Goal: Information Seeking & Learning: Learn about a topic

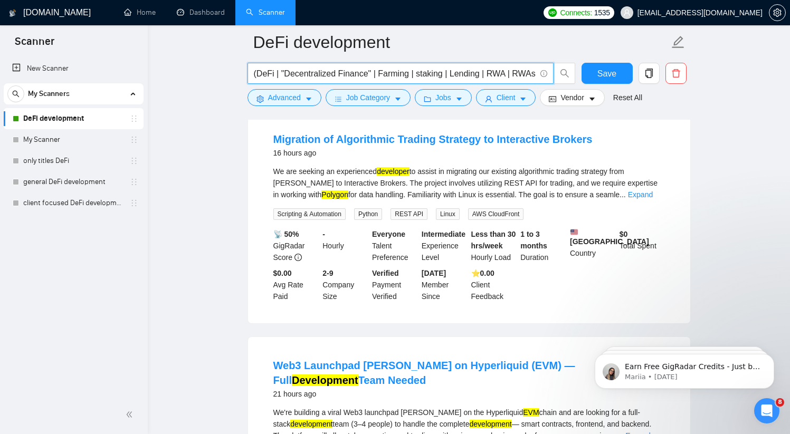
scroll to position [111, 0]
click at [653, 194] on link "Expand" at bounding box center [640, 194] width 25 height 8
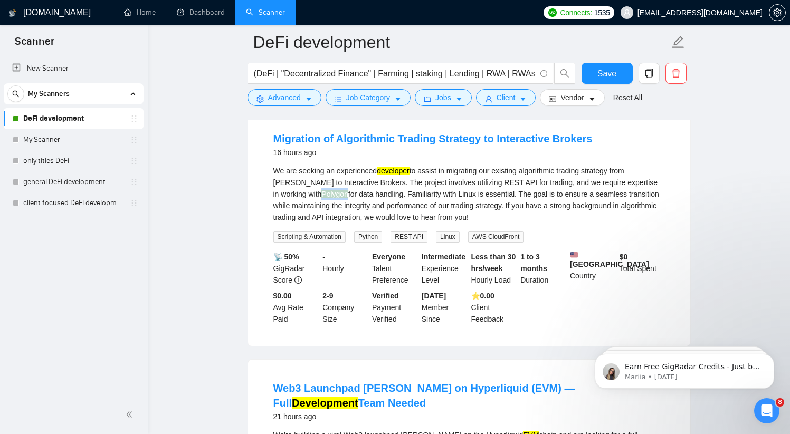
drag, startPoint x: 319, startPoint y: 194, endPoint x: 345, endPoint y: 192, distance: 26.5
click at [345, 192] on div "We are seeking an experienced developer to assist in migrating our existing alg…" at bounding box center [469, 194] width 392 height 58
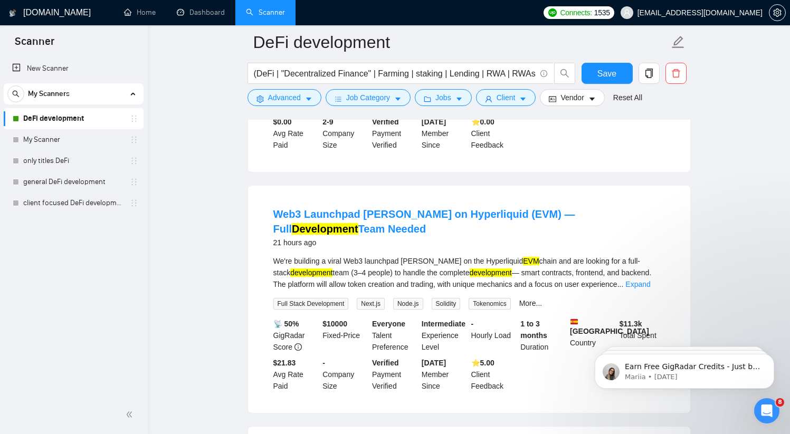
scroll to position [351, 0]
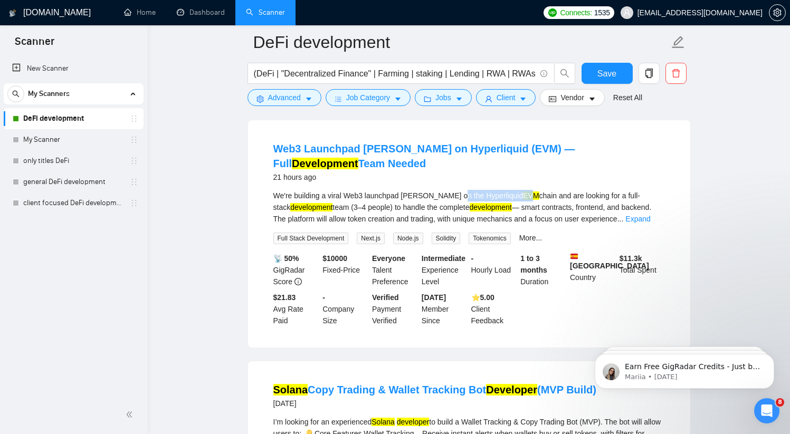
drag, startPoint x: 463, startPoint y: 187, endPoint x: 498, endPoint y: 189, distance: 34.9
click at [498, 190] on div "We're building a viral Web3 launchpad dApp on the Hyperliquid EVM chain and are…" at bounding box center [469, 207] width 392 height 35
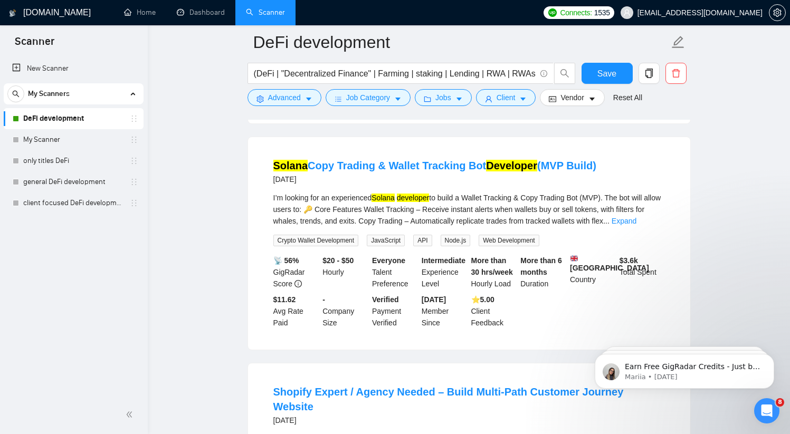
scroll to position [575, 0]
click at [637, 216] on link "Expand" at bounding box center [624, 220] width 25 height 8
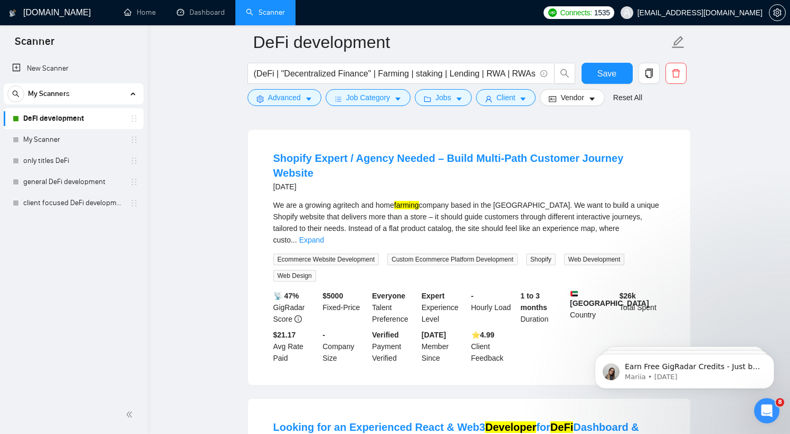
scroll to position [853, 0]
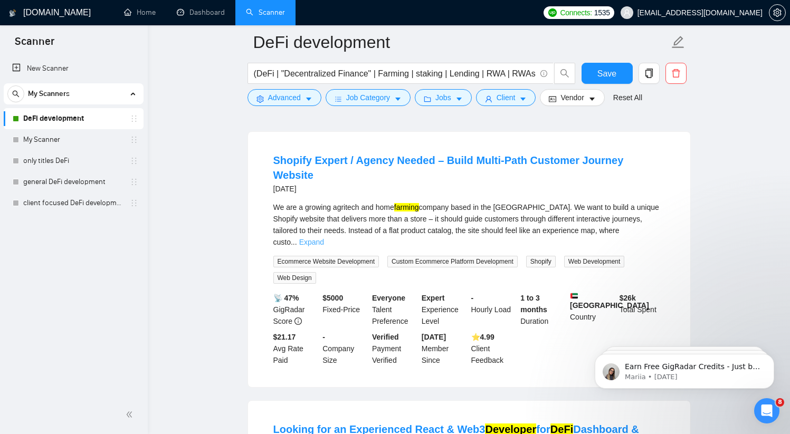
click at [324, 238] on link "Expand" at bounding box center [311, 242] width 25 height 8
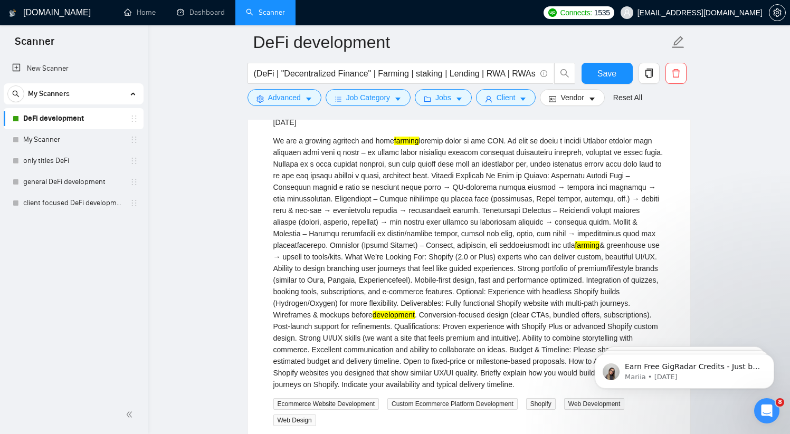
scroll to position [902, 0]
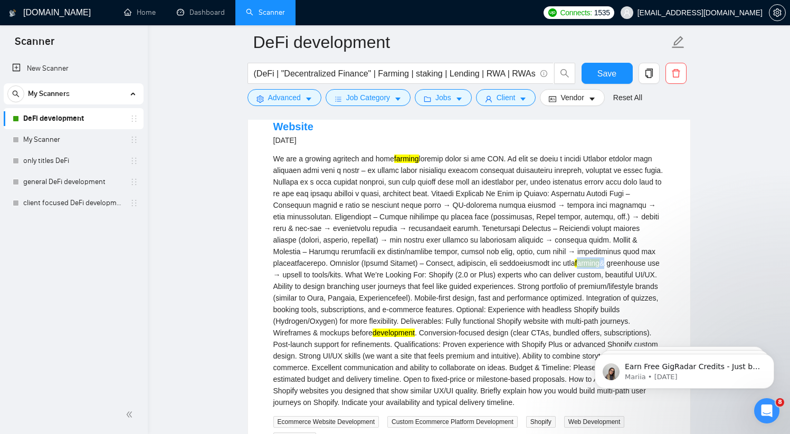
drag, startPoint x: 355, startPoint y: 260, endPoint x: 381, endPoint y: 260, distance: 25.9
click at [381, 260] on div "We are a growing agritech and home farming farming & greenhouse use → upsell to…" at bounding box center [469, 281] width 392 height 256
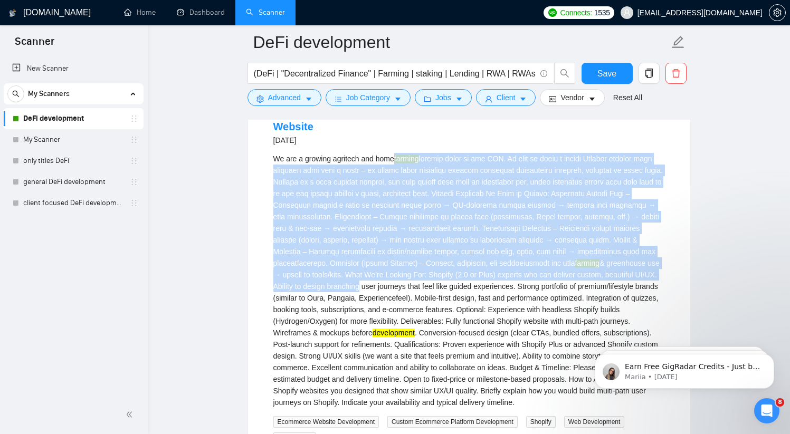
drag, startPoint x: 399, startPoint y: 141, endPoint x: 547, endPoint y: 270, distance: 197.2
click at [547, 270] on div "We are a growing agritech and home farming farming & greenhouse use → upsell to…" at bounding box center [469, 281] width 392 height 256
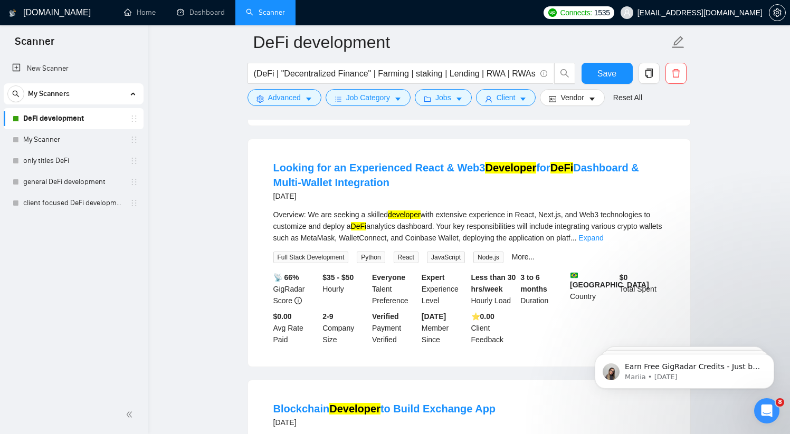
scroll to position [1354, 0]
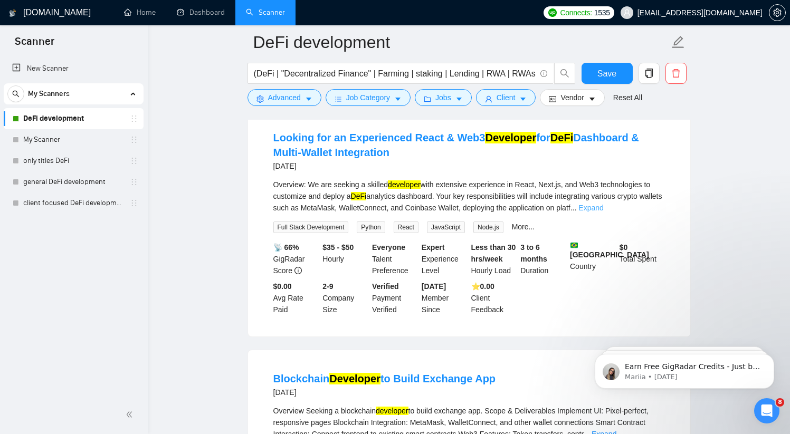
click at [603, 212] on link "Expand" at bounding box center [591, 208] width 25 height 8
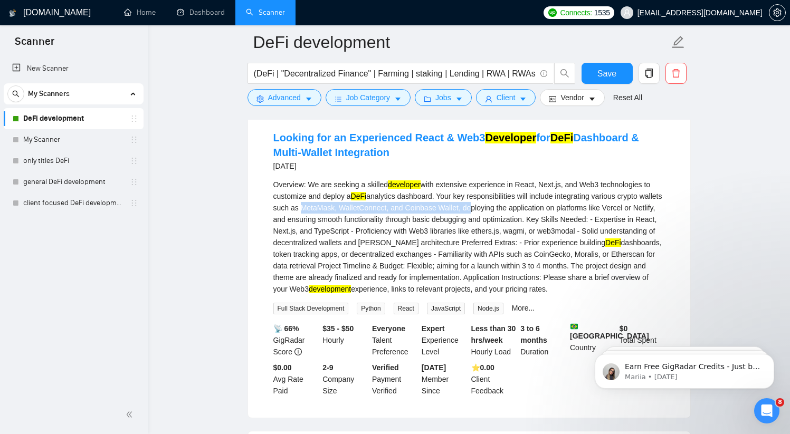
drag, startPoint x: 347, startPoint y: 209, endPoint x: 523, endPoint y: 210, distance: 176.3
click at [523, 210] on div "Overview: We are seeking a skilled developer with extensive experience in React…" at bounding box center [469, 237] width 392 height 116
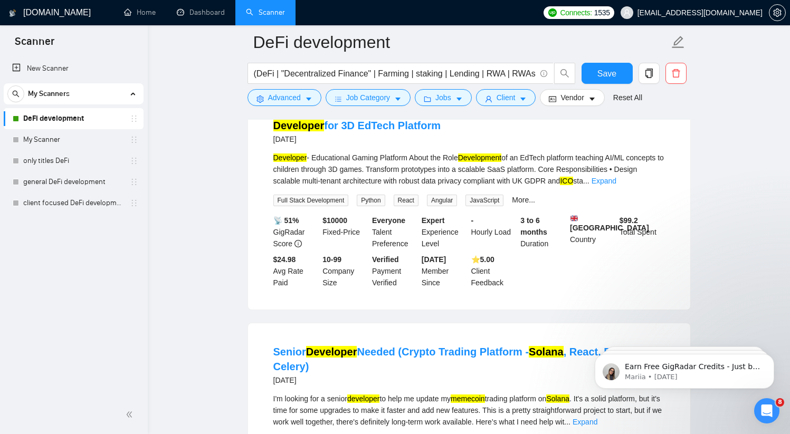
scroll to position [2379, 0]
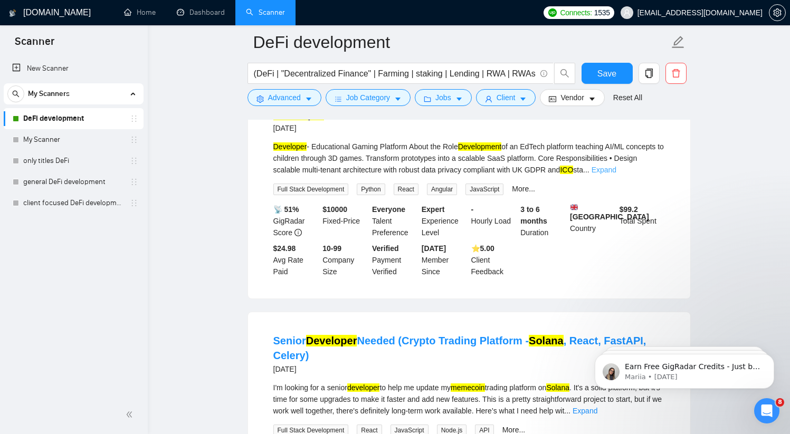
click at [617, 174] on link "Expand" at bounding box center [604, 170] width 25 height 8
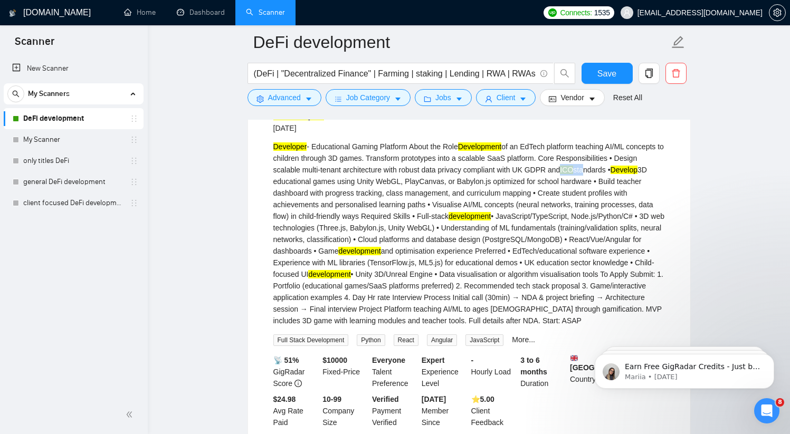
drag, startPoint x: 606, startPoint y: 196, endPoint x: 626, endPoint y: 200, distance: 20.9
click at [626, 200] on div "Developer - Educational Gaming Platform About the Role Development of an EdTech…" at bounding box center [469, 234] width 392 height 186
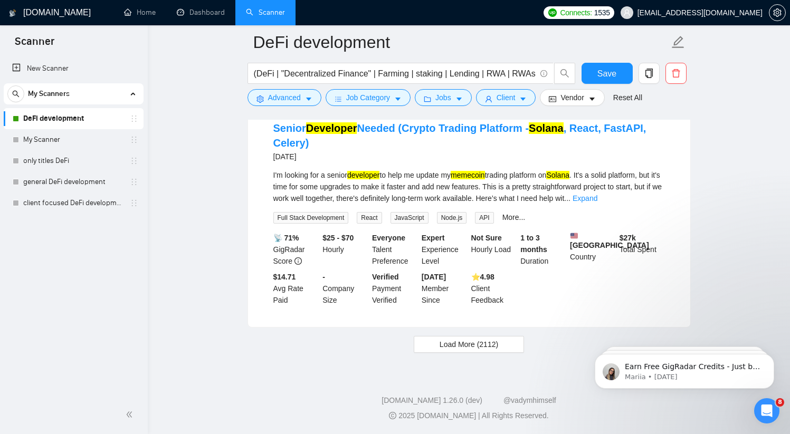
scroll to position [2753, 0]
click at [474, 351] on span "Load More (2112)" at bounding box center [469, 345] width 59 height 12
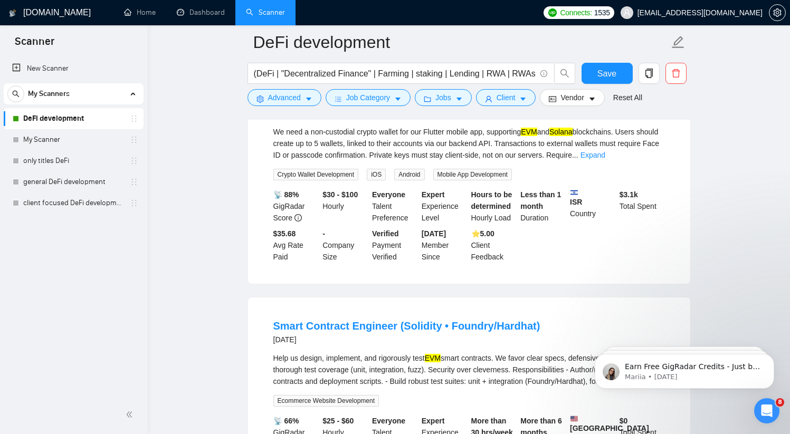
scroll to position [3481, 0]
click at [606, 159] on link "Expand" at bounding box center [593, 154] width 25 height 8
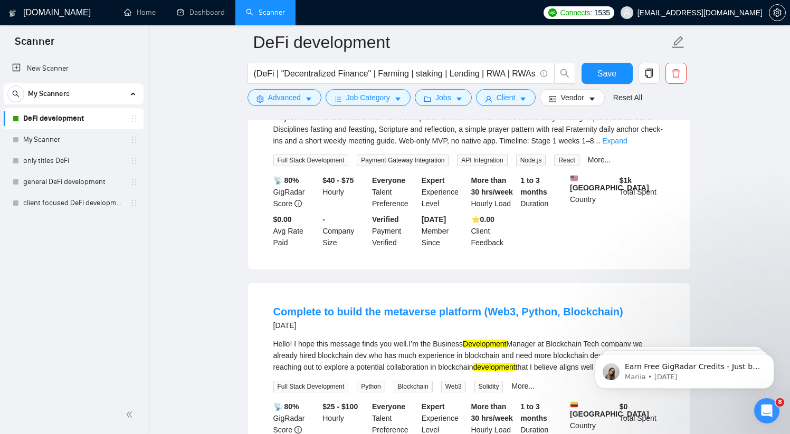
scroll to position [4257, 0]
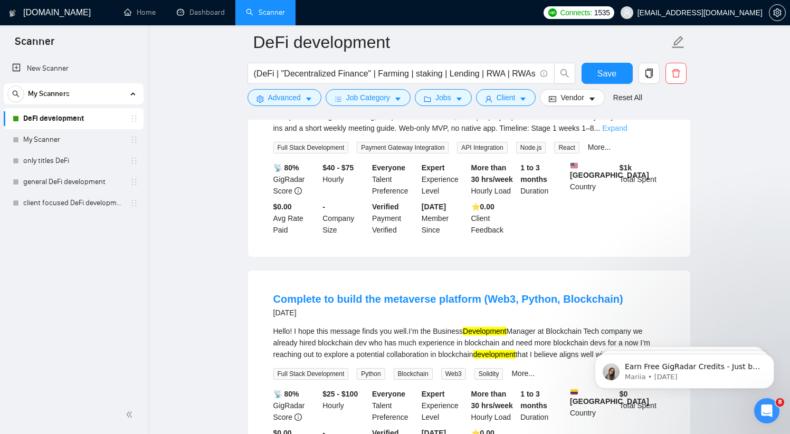
click at [627, 133] on link "Expand" at bounding box center [614, 128] width 25 height 8
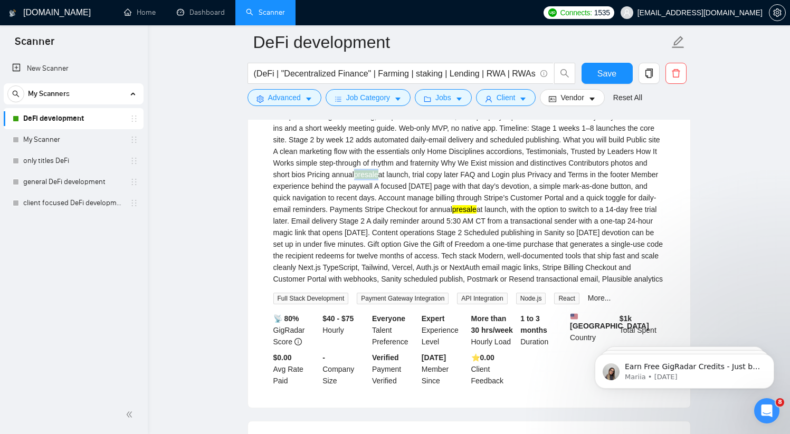
drag, startPoint x: 445, startPoint y: 250, endPoint x: 468, endPoint y: 249, distance: 23.2
click at [379, 179] on mark "presale" at bounding box center [366, 175] width 24 height 8
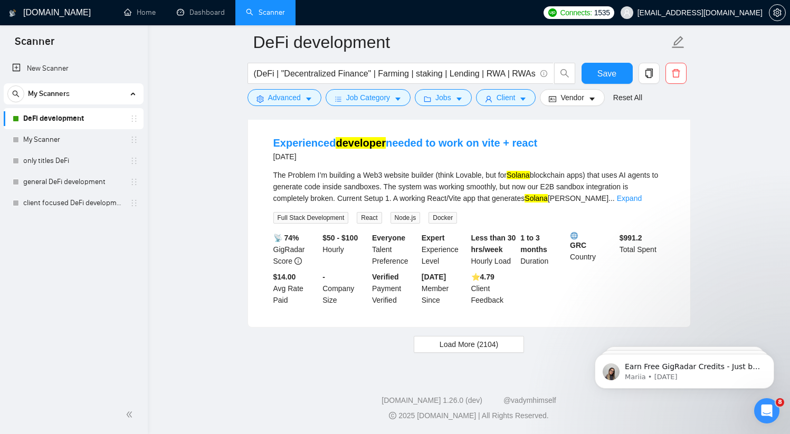
scroll to position [5279, 0]
click at [642, 203] on link "Expand" at bounding box center [629, 198] width 25 height 8
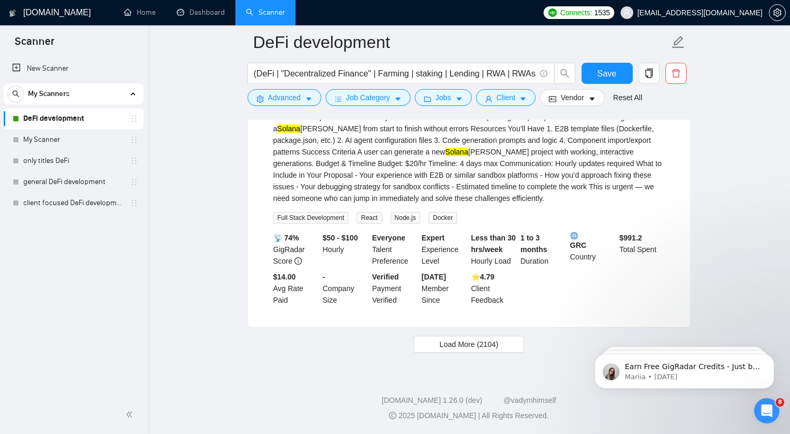
scroll to position [5522, 0]
click at [493, 344] on span "Load More (2104)" at bounding box center [469, 345] width 59 height 12
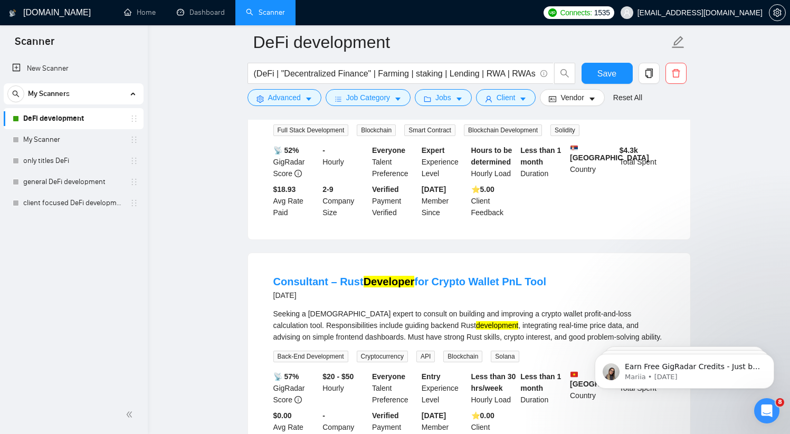
scroll to position [5741, 0]
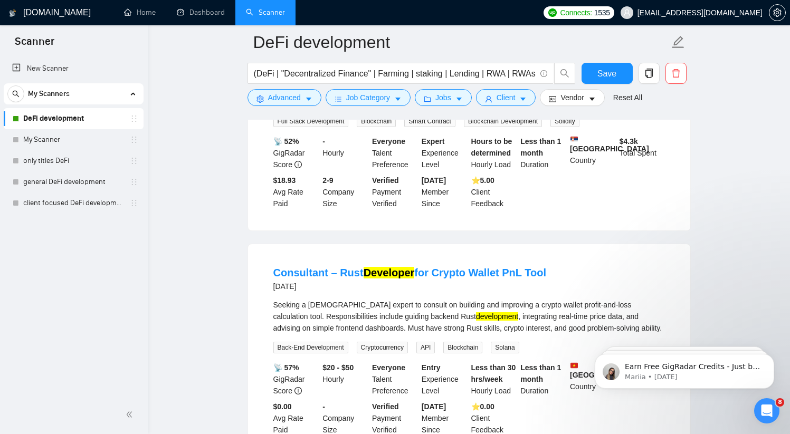
click at [617, 106] on link "Expand" at bounding box center [604, 102] width 25 height 8
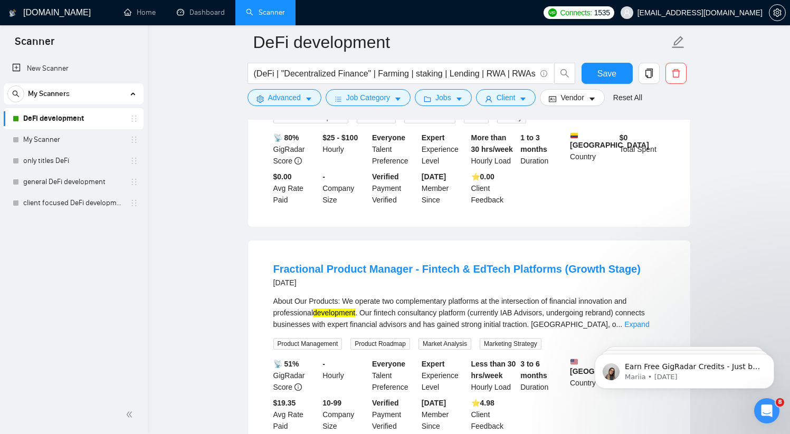
scroll to position [6360, 0]
click at [606, 102] on link "Expand" at bounding box center [593, 97] width 25 height 8
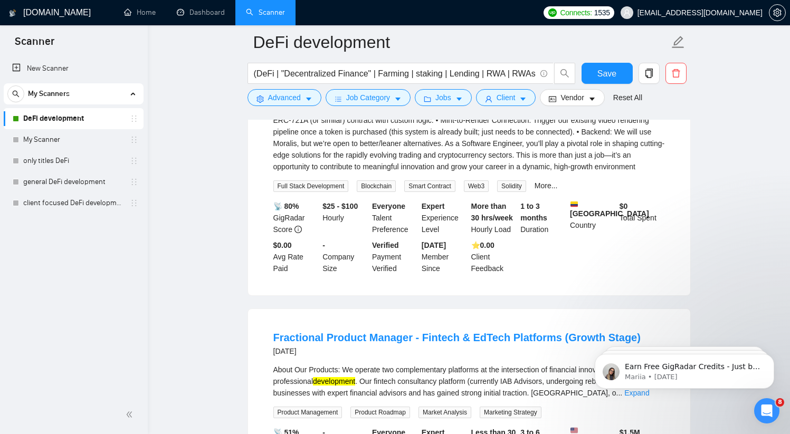
scroll to position [6417, 0]
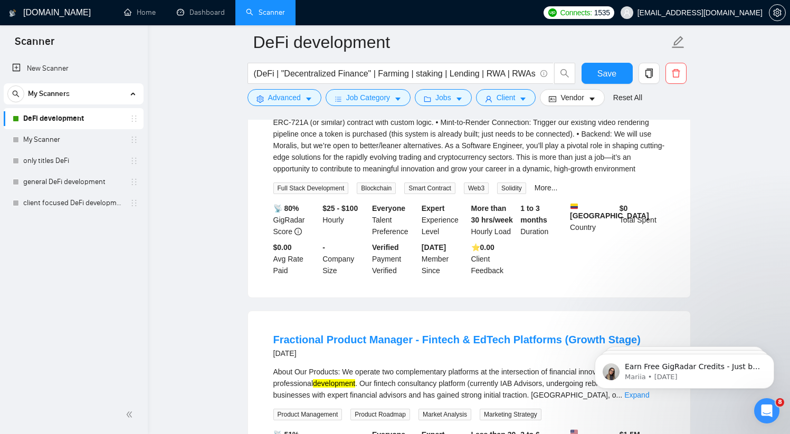
drag, startPoint x: 399, startPoint y: 153, endPoint x: 426, endPoint y: 170, distance: 31.3
click at [426, 170] on div "Brainbot is a leading Custom Development Company with highly skilled group of p…" at bounding box center [469, 93] width 392 height 163
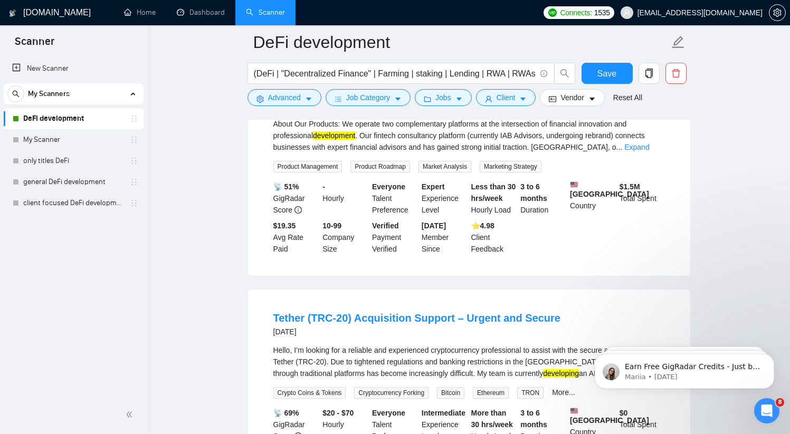
scroll to position [6672, 0]
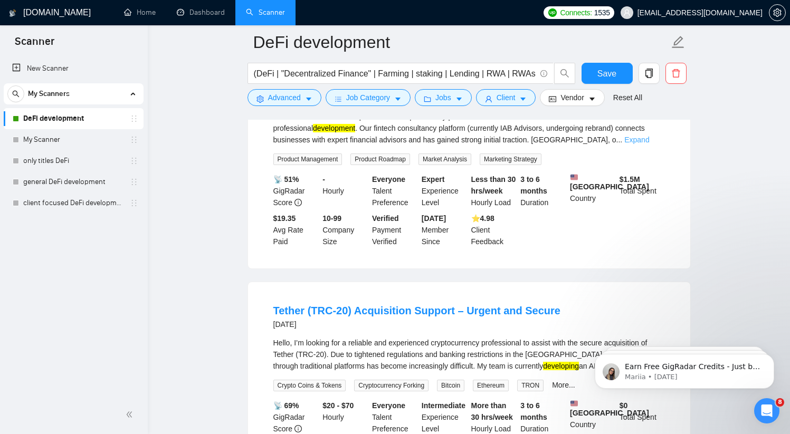
click at [649, 144] on link "Expand" at bounding box center [637, 140] width 25 height 8
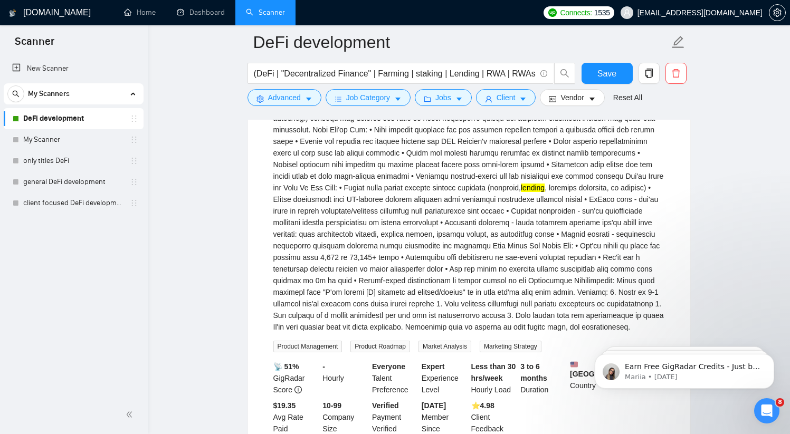
scroll to position [6729, 0]
click at [521, 192] on mark "lending" at bounding box center [533, 187] width 24 height 8
drag, startPoint x: 346, startPoint y: 326, endPoint x: 371, endPoint y: 325, distance: 25.4
click at [371, 325] on div "About Our Products: We operate two complementary platforms at the intersection …" at bounding box center [469, 193] width 392 height 279
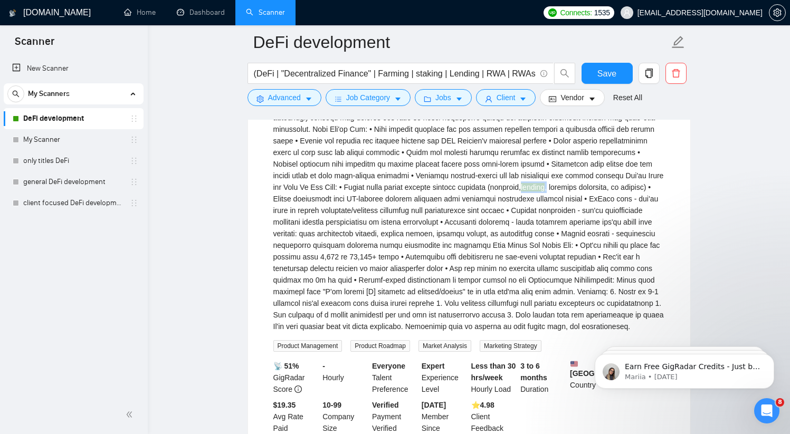
drag, startPoint x: 348, startPoint y: 326, endPoint x: 372, endPoint y: 328, distance: 23.9
click at [372, 328] on div "About Our Products: We operate two complementary platforms at the intersection …" at bounding box center [469, 193] width 392 height 279
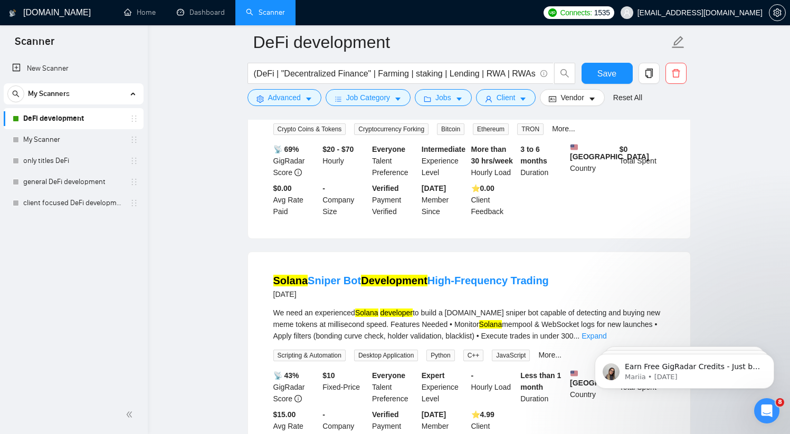
scroll to position [7211, 0]
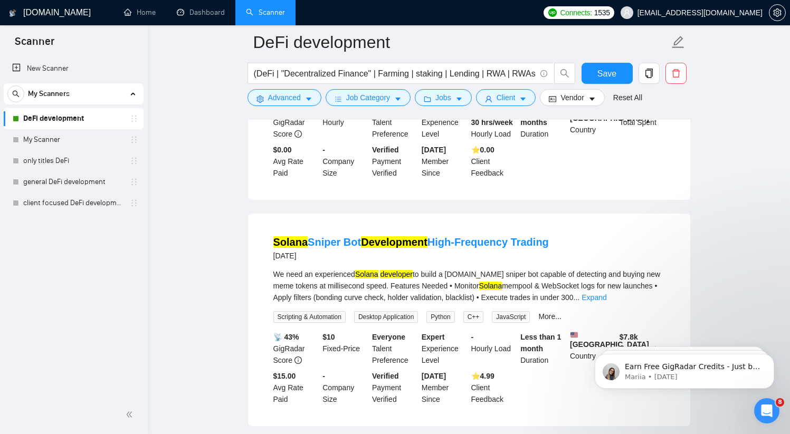
click at [640, 75] on link "Expand" at bounding box center [627, 71] width 25 height 8
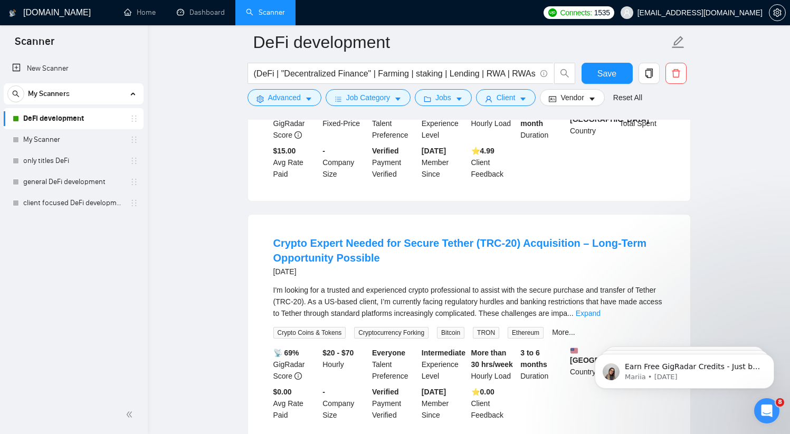
scroll to position [7574, 0]
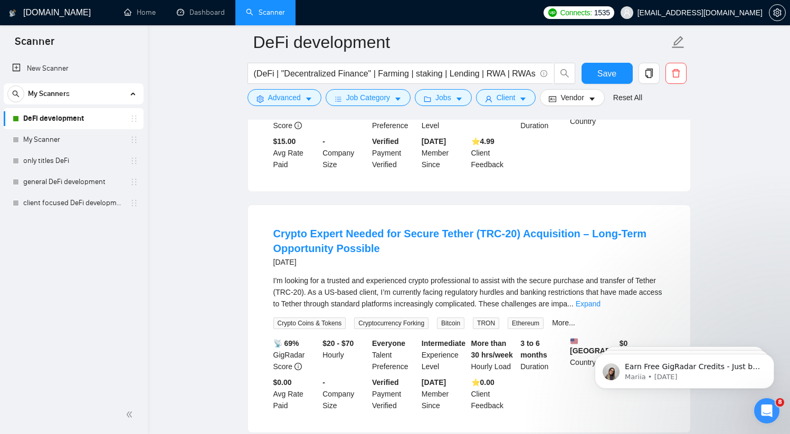
click at [607, 67] on link "Expand" at bounding box center [594, 63] width 25 height 8
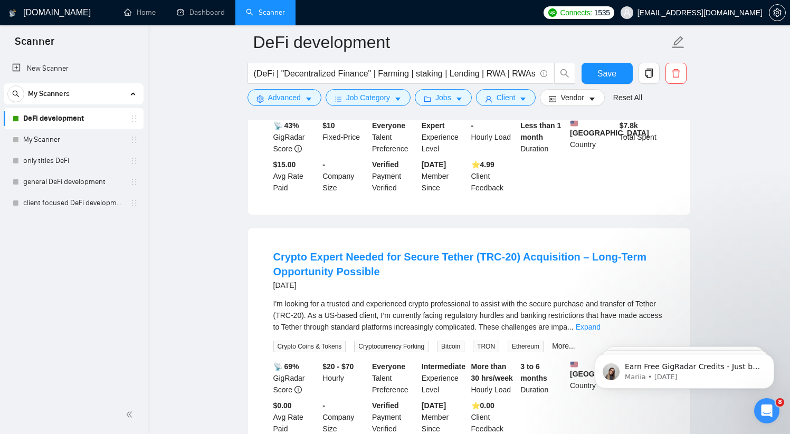
drag, startPoint x: 270, startPoint y: 144, endPoint x: 554, endPoint y: 235, distance: 298.5
click at [554, 202] on li "Solana Sniper Bot Development High-Frequency Trading 6 days ago We need an expe…" at bounding box center [469, 97] width 417 height 211
click at [478, 92] on div "We need an experienced Solana developer to build a Pump.fun sniper bot capable …" at bounding box center [469, 63] width 392 height 58
drag, startPoint x: 475, startPoint y: 239, endPoint x: 243, endPoint y: 193, distance: 236.4
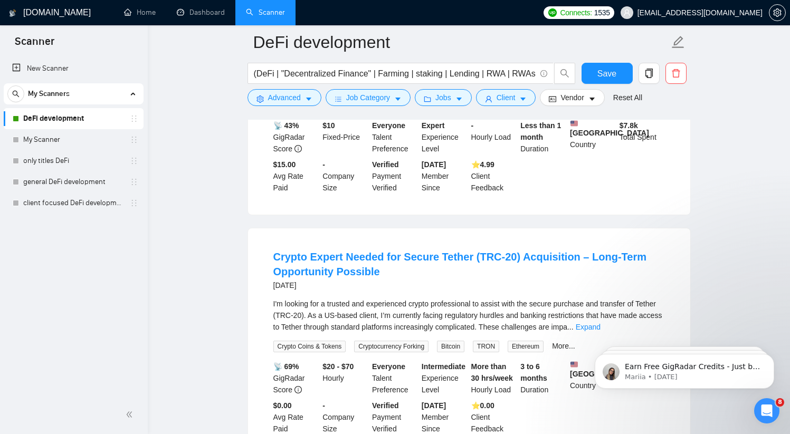
click at [494, 92] on div "We need an experienced Solana developer to build a Pump.fun sniper bot capable …" at bounding box center [469, 63] width 392 height 58
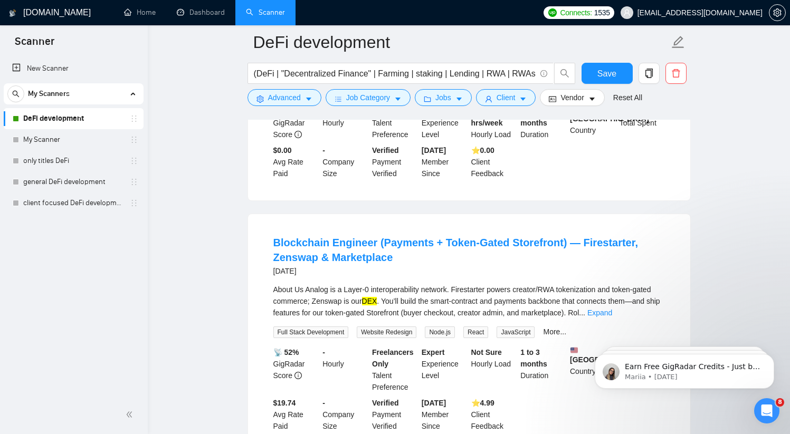
scroll to position [8071, 0]
click at [619, 76] on link "Expand" at bounding box center [606, 72] width 25 height 8
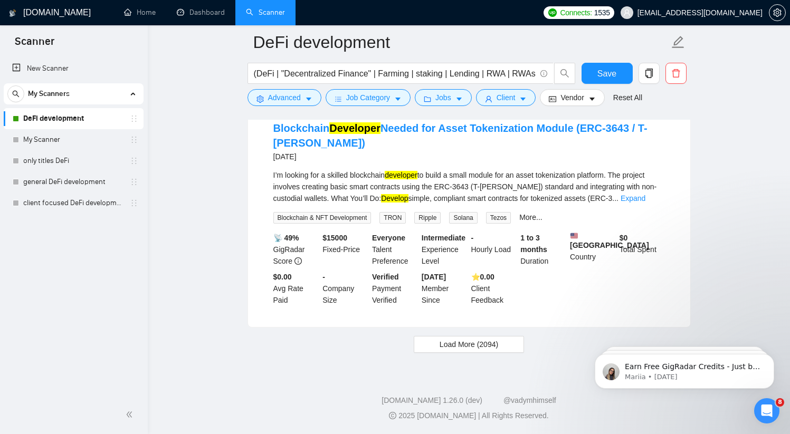
scroll to position [8728, 0]
click at [477, 344] on span "Load More (2094)" at bounding box center [469, 345] width 59 height 12
click at [646, 194] on link "Expand" at bounding box center [633, 198] width 25 height 8
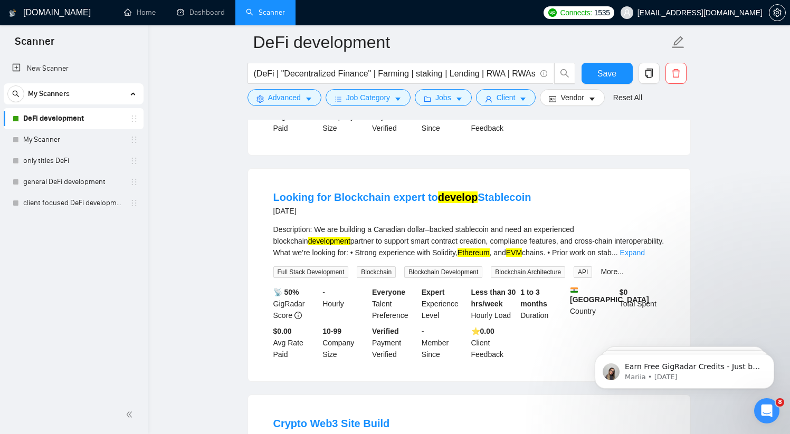
scroll to position [8994, 0]
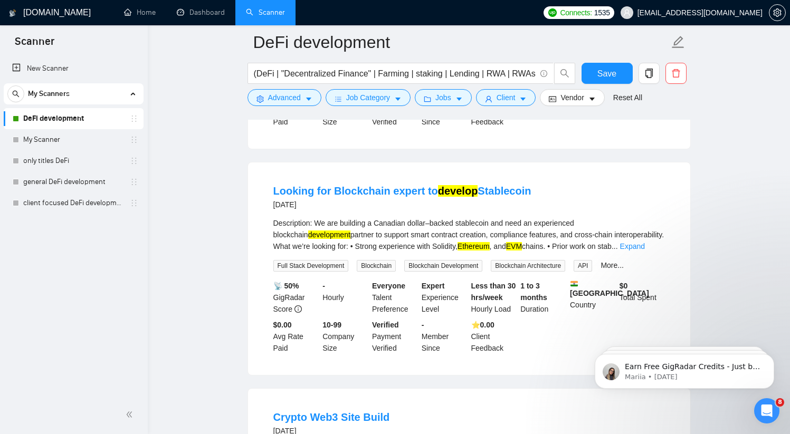
click at [608, 24] on link "Expand" at bounding box center [595, 20] width 25 height 8
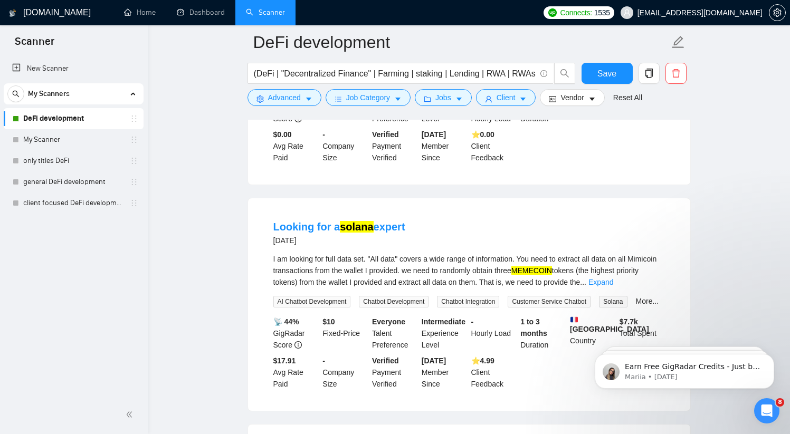
scroll to position [9512, 0]
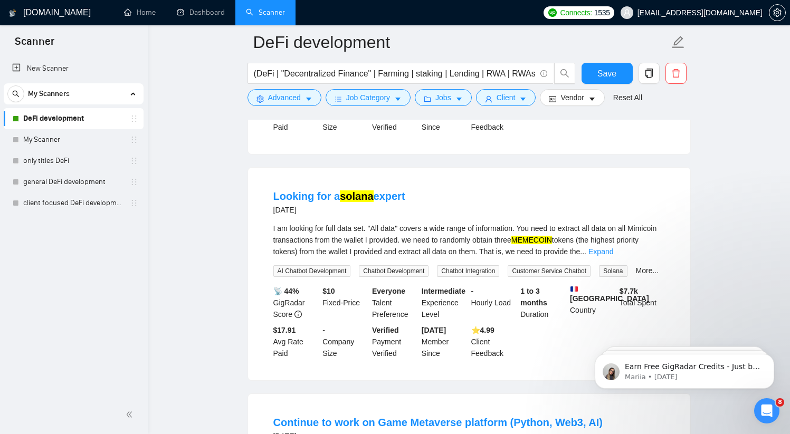
click at [645, 30] on link "Expand" at bounding box center [632, 25] width 25 height 8
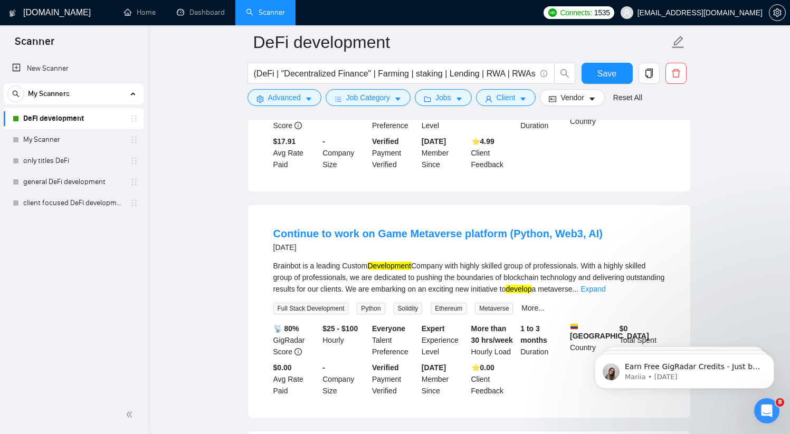
scroll to position [9767, 0]
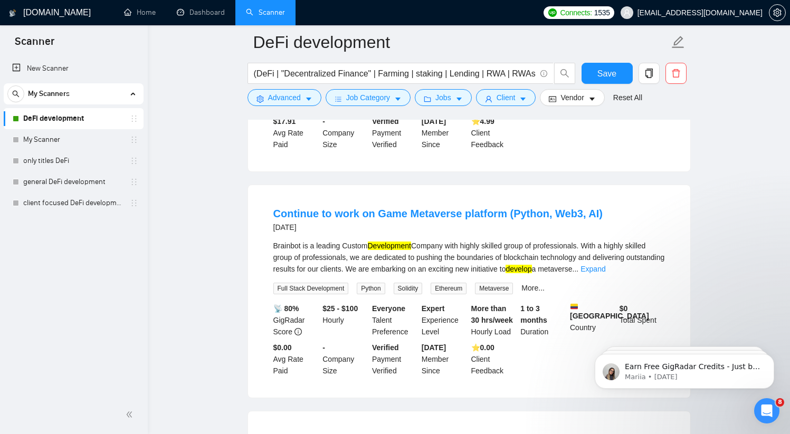
click at [613, 47] on link "Expand" at bounding box center [601, 43] width 25 height 8
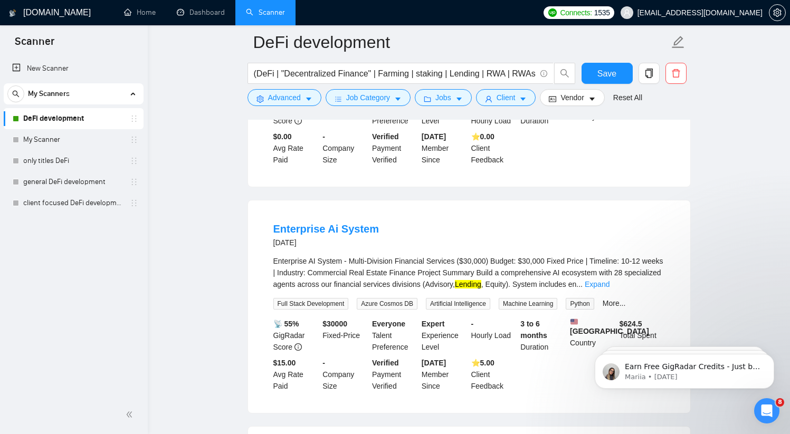
scroll to position [10029, 0]
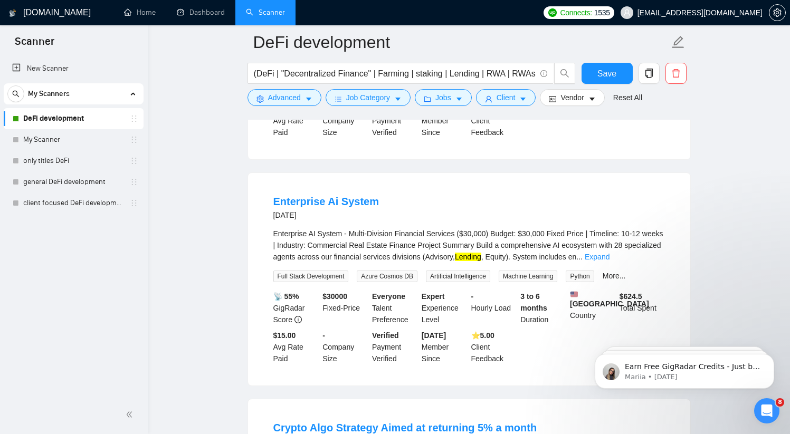
click at [606, 35] on link "Expand" at bounding box center [593, 30] width 25 height 8
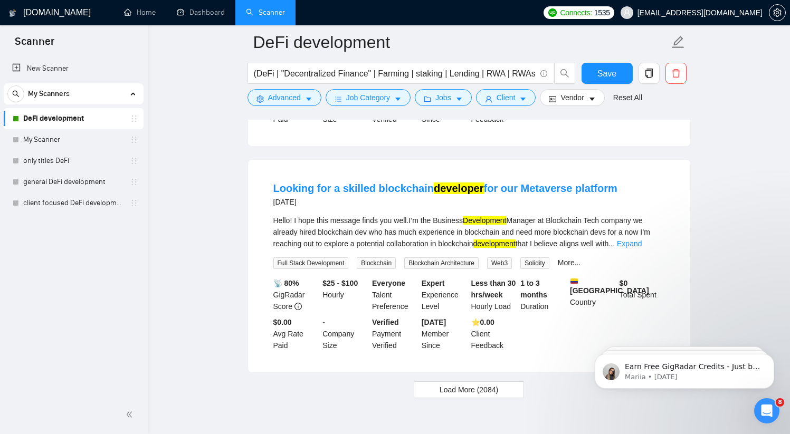
scroll to position [11093, 0]
click at [336, 21] on link "Expand" at bounding box center [323, 16] width 25 height 8
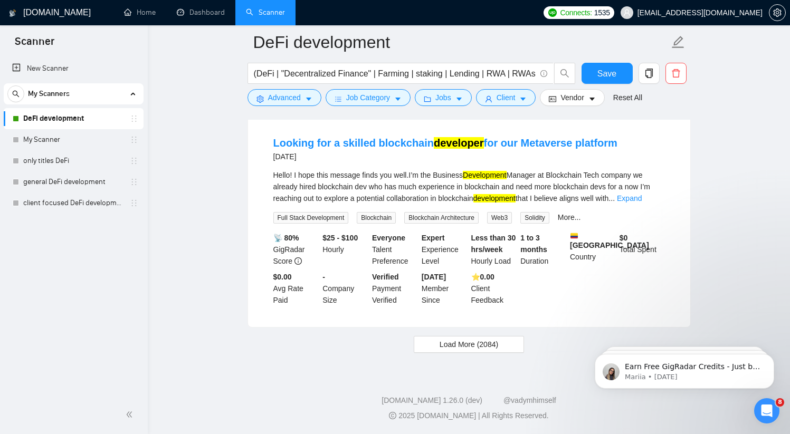
scroll to position [11381, 0]
click at [468, 344] on span "Load More (2084)" at bounding box center [469, 345] width 59 height 12
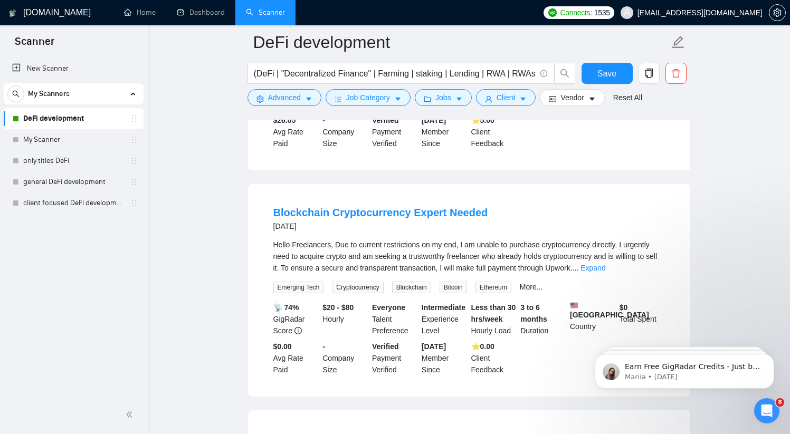
scroll to position [11986, 0]
click at [651, 34] on link "Expand" at bounding box center [638, 29] width 25 height 8
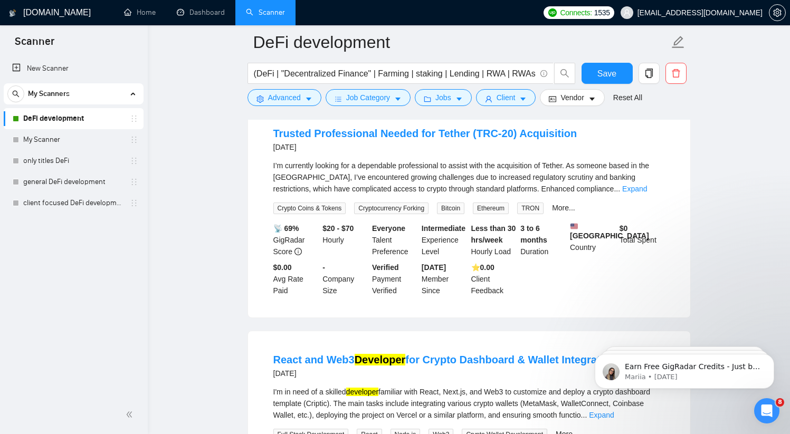
scroll to position [12459, 0]
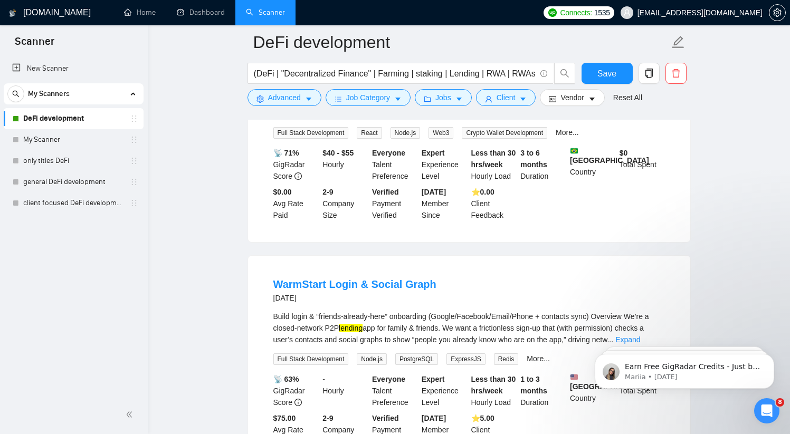
scroll to position [12824, 0]
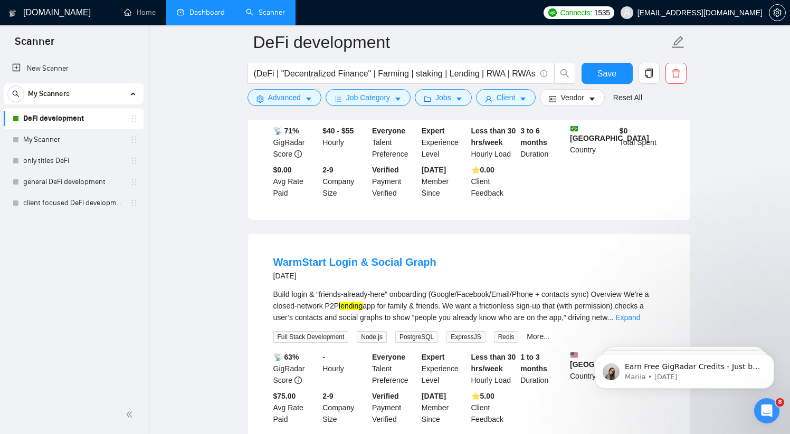
click at [200, 13] on link "Dashboard" at bounding box center [201, 12] width 48 height 9
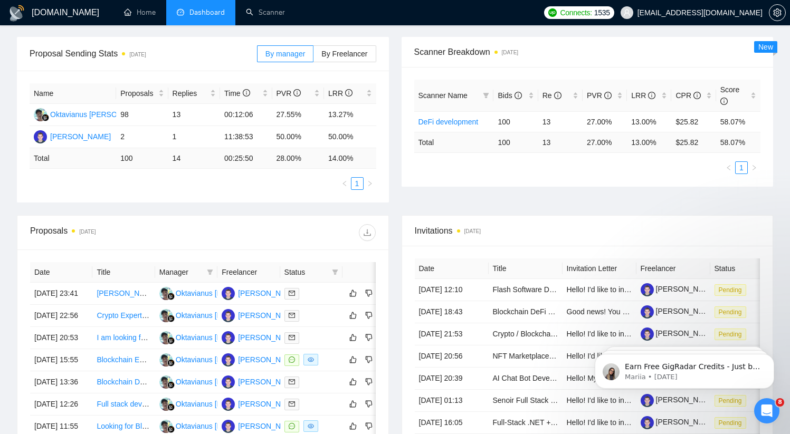
scroll to position [242, 0]
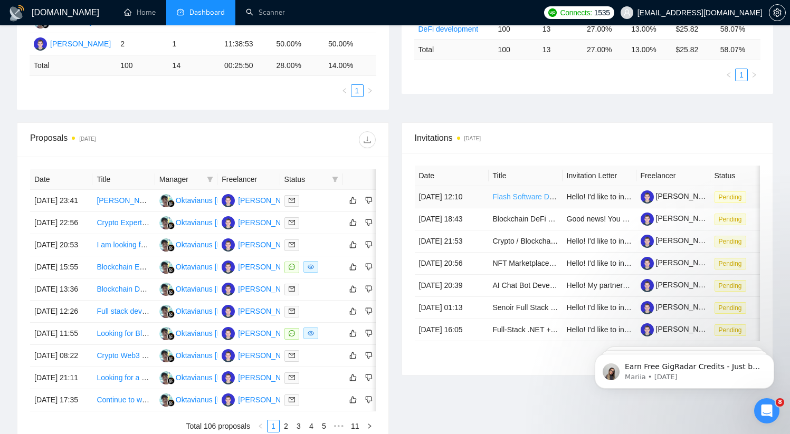
click at [516, 201] on link "Flash Software Development for Flash USDT TRC20 / ECR20 and BTC" at bounding box center [610, 197] width 234 height 8
